Goal: Check status: Check status

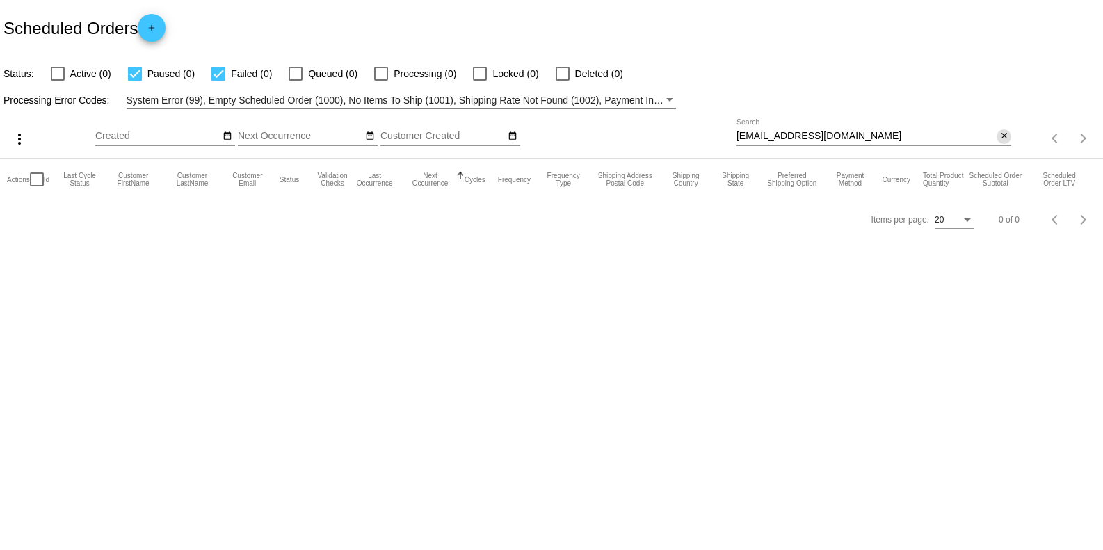
click at [1002, 137] on mat-icon "close" at bounding box center [1004, 136] width 10 height 11
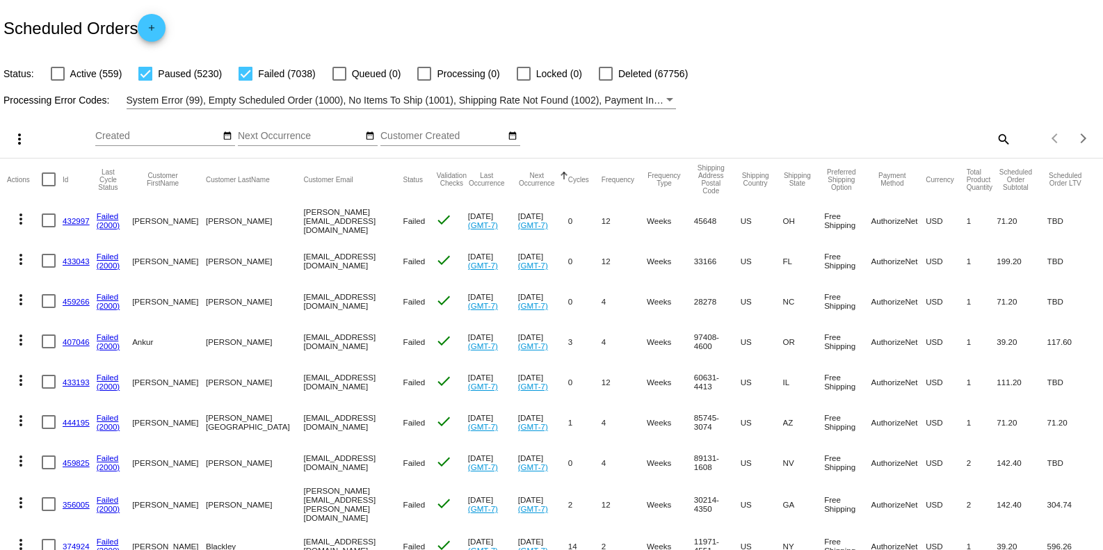
click at [1011, 138] on div "Items per page: 20 1 - 20 of 12268" at bounding box center [1057, 138] width 92 height 39
click at [979, 136] on div "search" at bounding box center [874, 139] width 275 height 22
click at [995, 140] on mat-icon "search" at bounding box center [1003, 139] width 17 height 22
click at [872, 125] on div "Search" at bounding box center [874, 132] width 275 height 27
paste input "[EMAIL_ADDRESS][DOMAIN_NAME]"
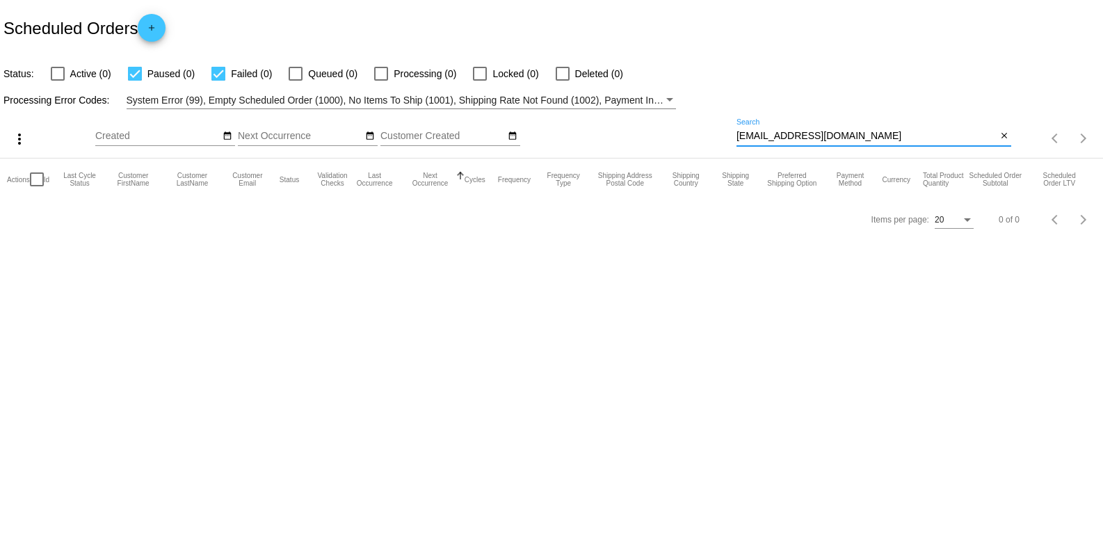
type input "[EMAIL_ADDRESS][DOMAIN_NAME]"
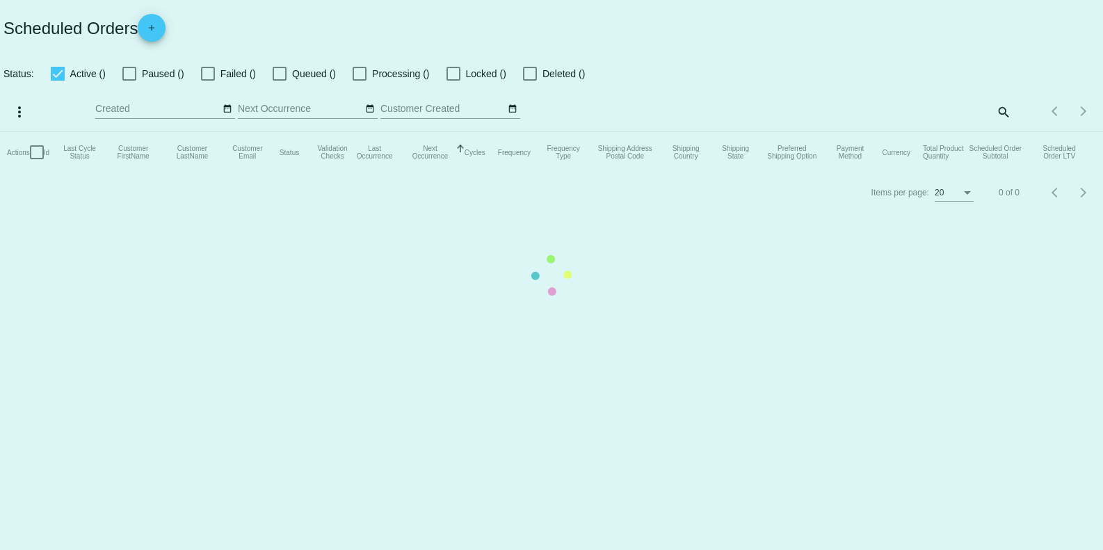
checkbox input "false"
checkbox input "true"
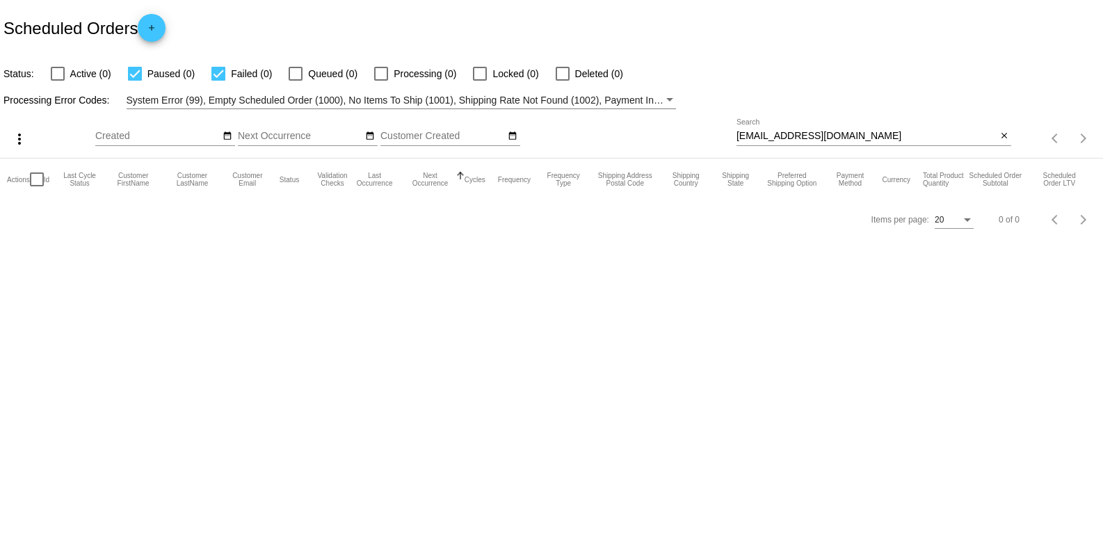
click at [872, 138] on input "[EMAIL_ADDRESS][DOMAIN_NAME]" at bounding box center [867, 136] width 260 height 11
paste input "1670956"
type input "16"
